Goal: Obtain resource: Download file/media

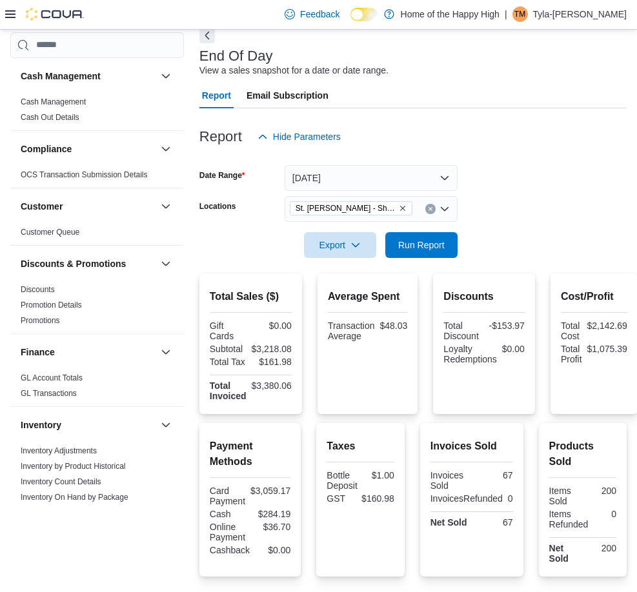
scroll to position [516, 0]
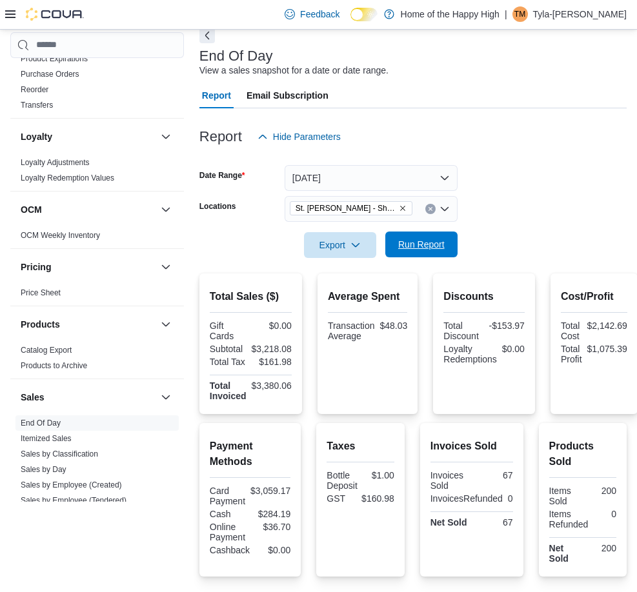
click at [405, 243] on span "Run Report" at bounding box center [421, 244] width 46 height 13
click at [346, 241] on span "Export" at bounding box center [340, 245] width 57 height 26
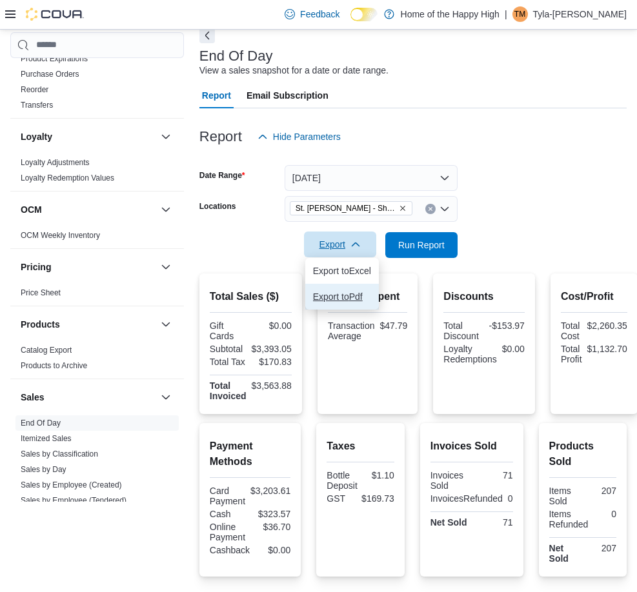
click at [349, 290] on button "Export to Pdf" at bounding box center [342, 297] width 74 height 26
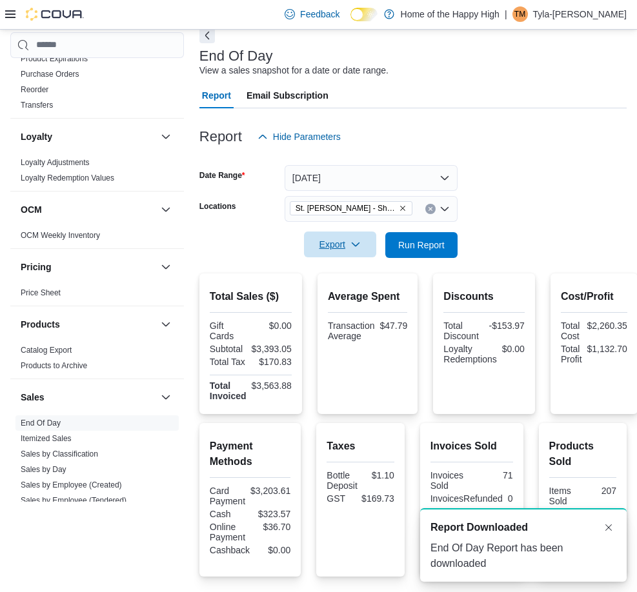
scroll to position [0, 0]
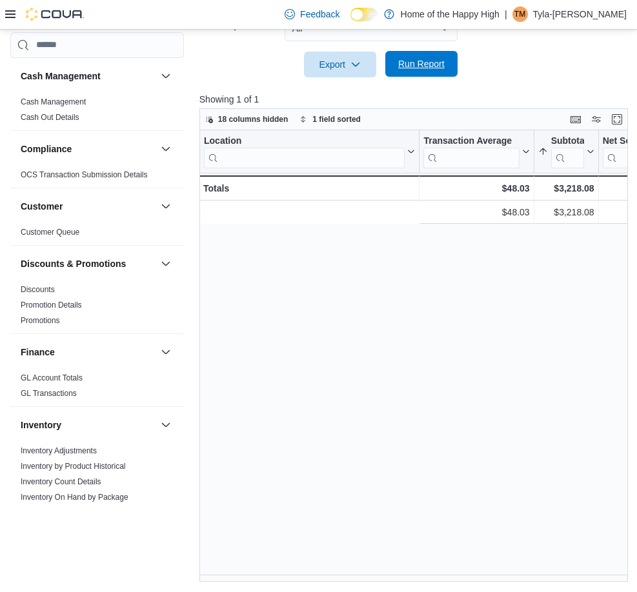
scroll to position [0, 379]
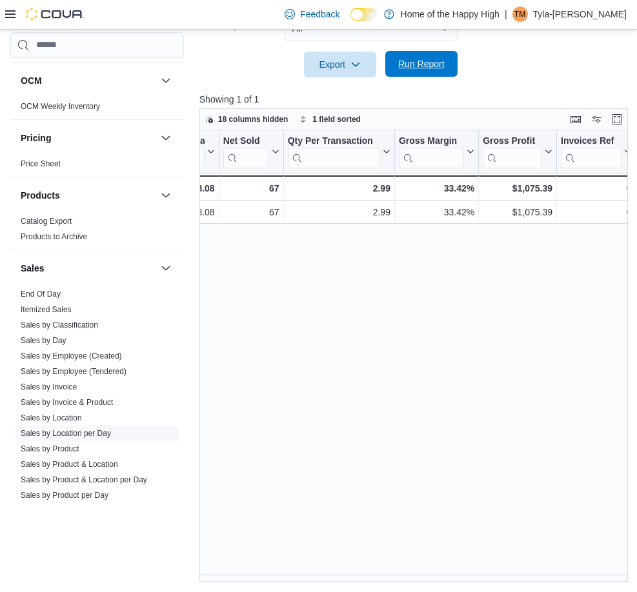
click at [401, 61] on span "Run Report" at bounding box center [421, 63] width 46 height 13
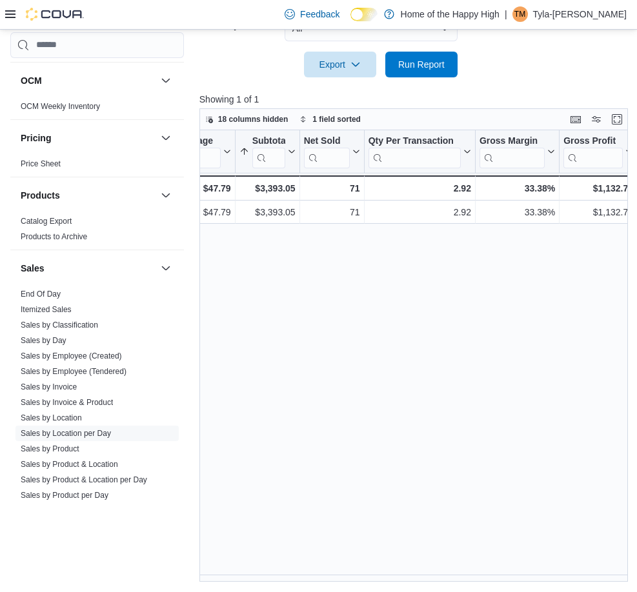
scroll to position [0, 305]
